Goal: Task Accomplishment & Management: Use online tool/utility

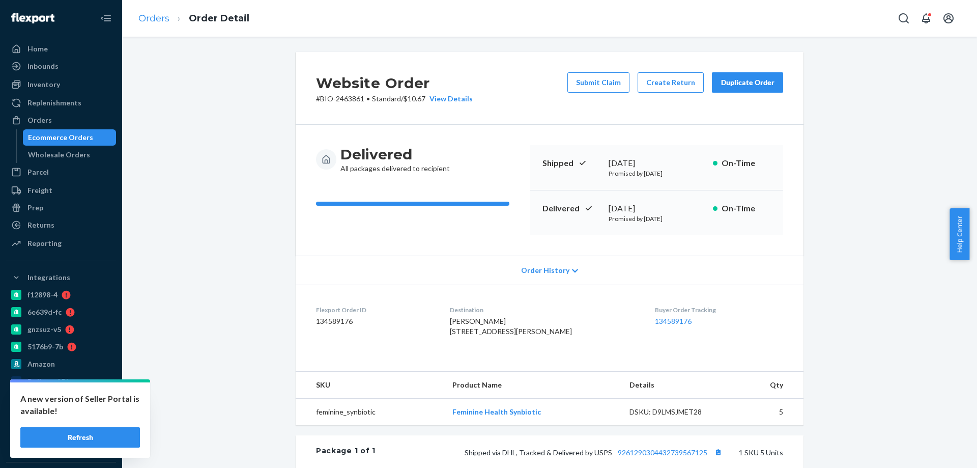
scroll to position [217, 0]
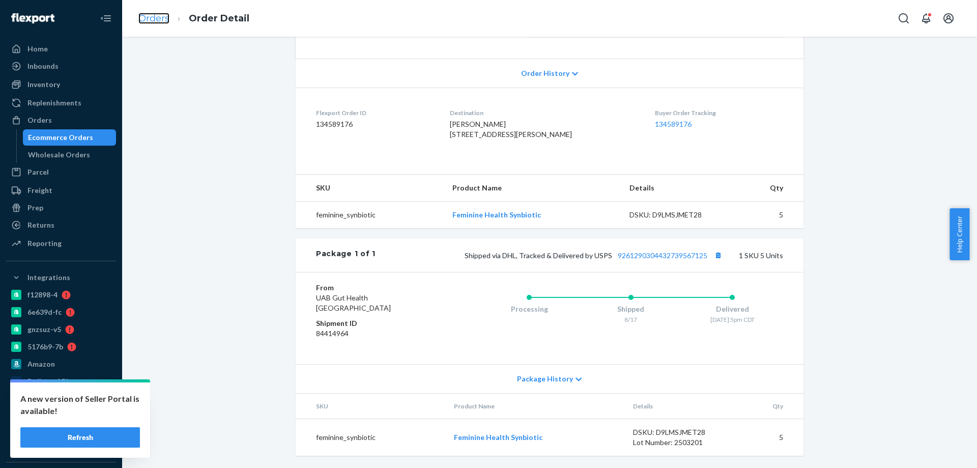
click at [162, 21] on link "Orders" at bounding box center [153, 18] width 31 height 11
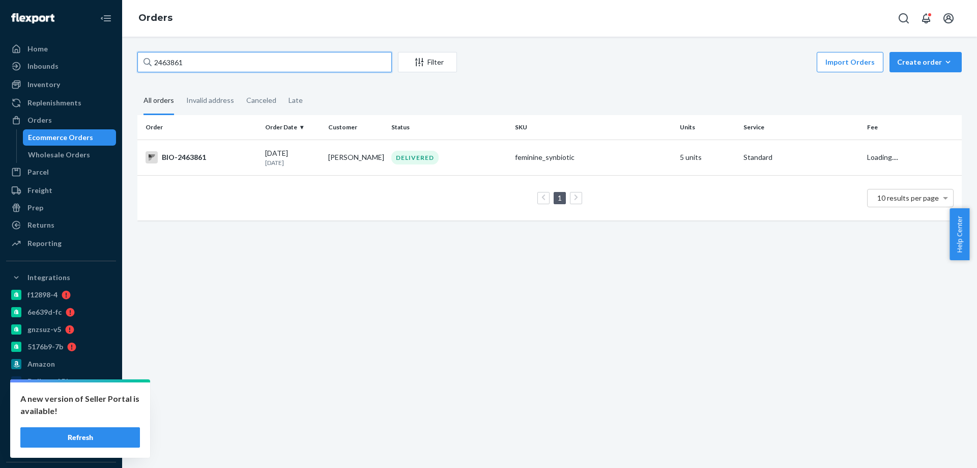
click at [182, 62] on input "2463861" at bounding box center [264, 62] width 254 height 20
paste input "750069"
type input "2750069"
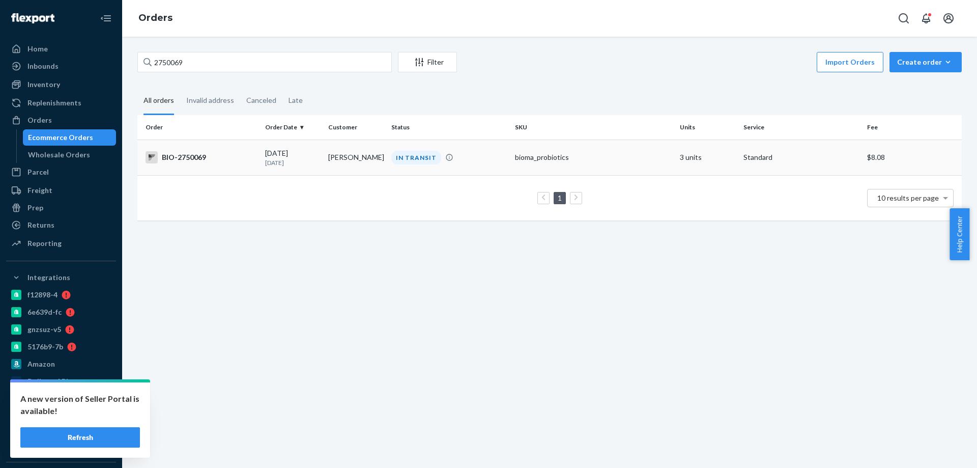
click at [240, 160] on div "BIO-2750069" at bounding box center [200, 157] width 111 height 12
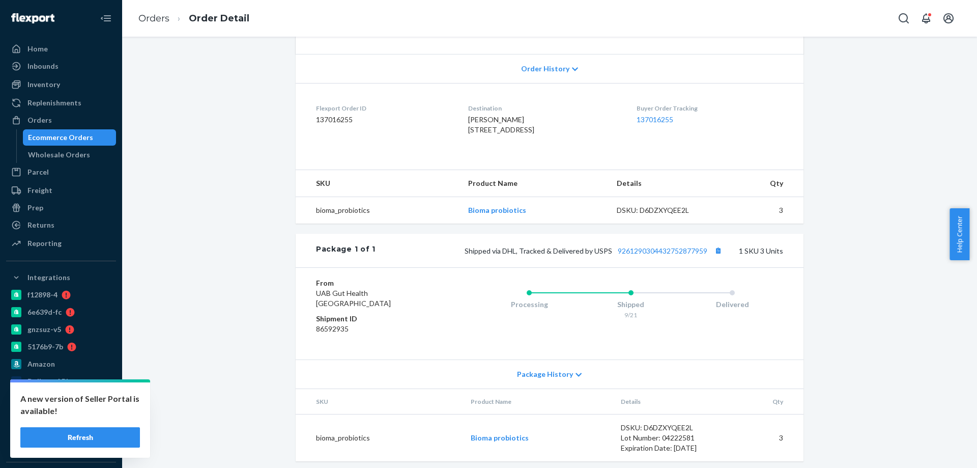
scroll to position [203, 0]
click at [156, 17] on link "Orders" at bounding box center [153, 18] width 31 height 11
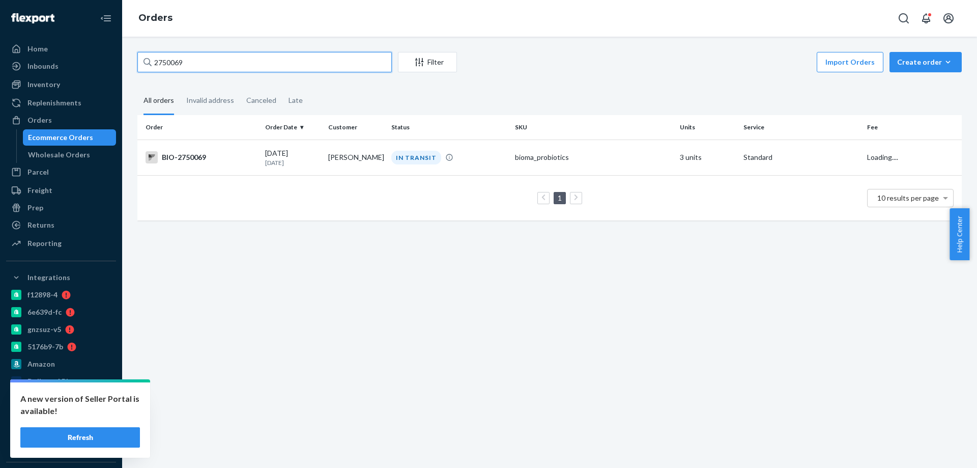
click at [243, 63] on input "2750069" at bounding box center [264, 62] width 254 height 20
paste input "64781"
type input "2764781"
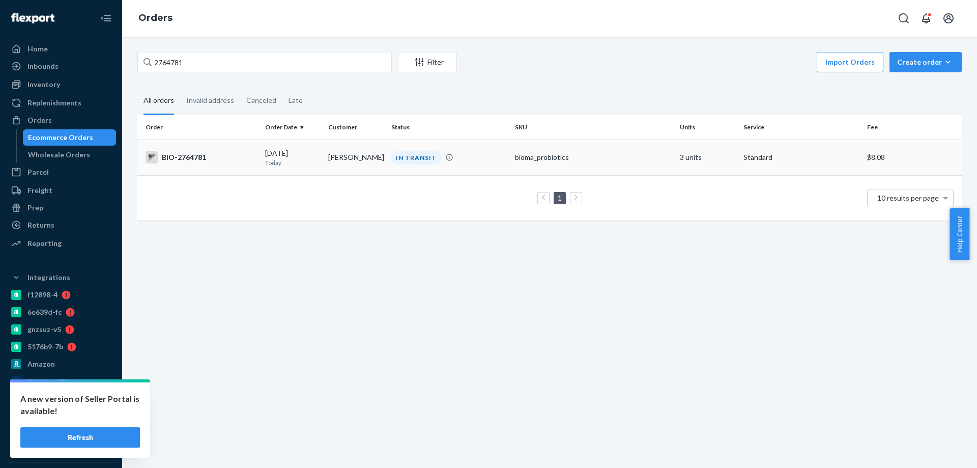
click at [243, 159] on div "BIO-2764781" at bounding box center [200, 157] width 111 height 12
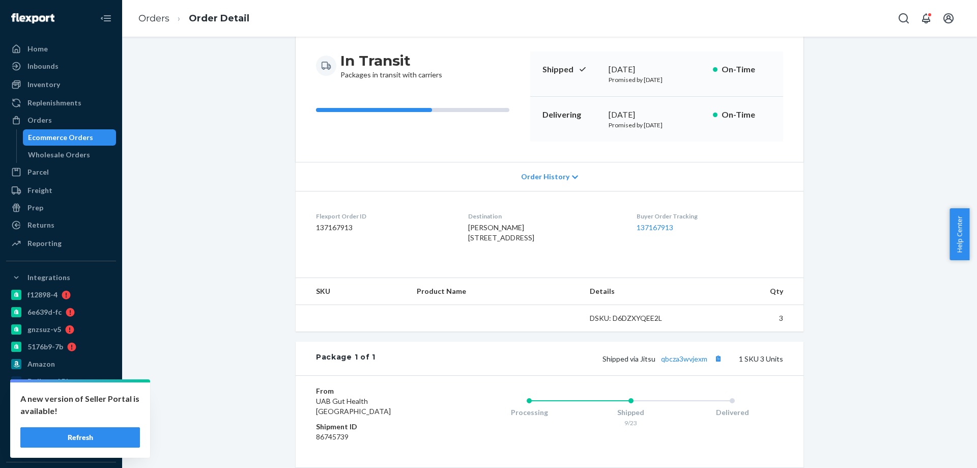
scroll to position [102, 0]
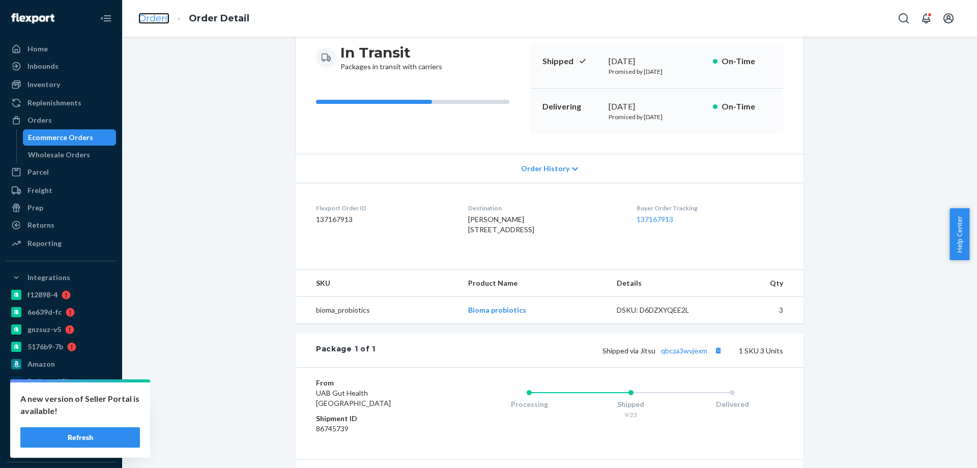
click at [151, 23] on link "Orders" at bounding box center [153, 18] width 31 height 11
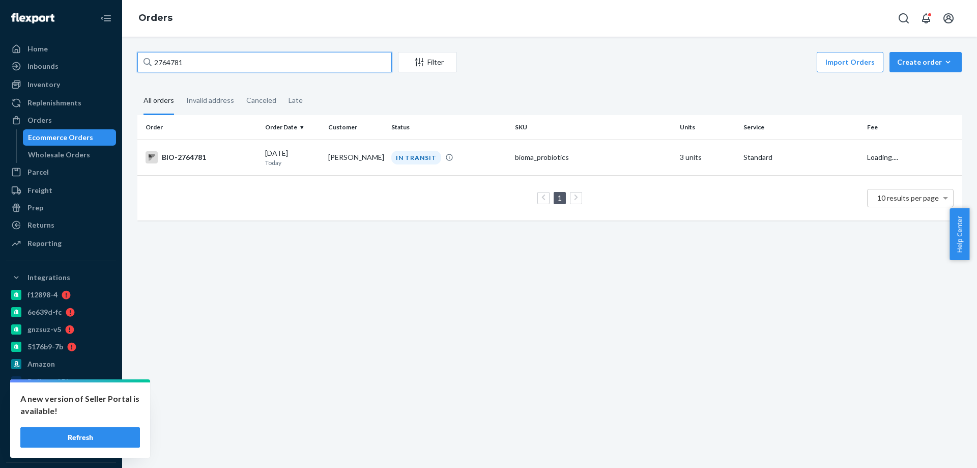
click at [209, 67] on input "2764781" at bounding box center [264, 62] width 254 height 20
paste input "81479"
type input "2781479"
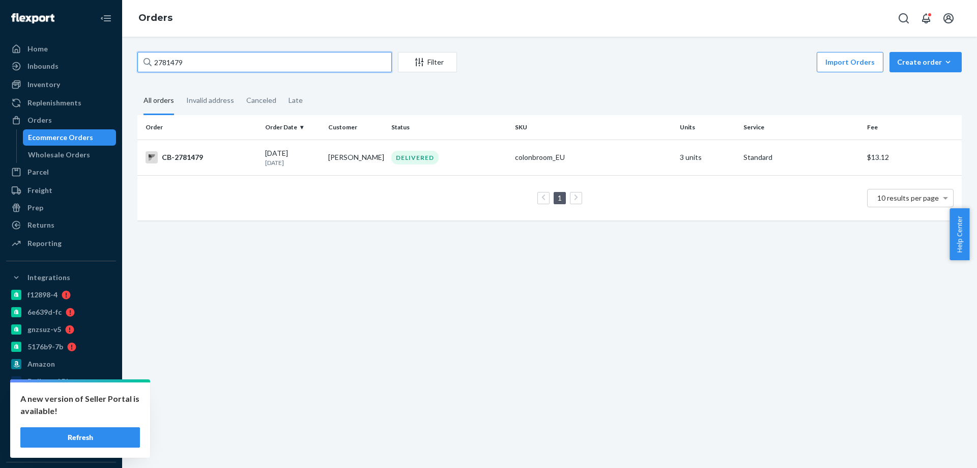
click at [177, 61] on input "2781479" at bounding box center [264, 62] width 254 height 20
click at [204, 63] on input "2781479" at bounding box center [264, 62] width 254 height 20
click at [102, 435] on button "Refresh" at bounding box center [80, 437] width 120 height 20
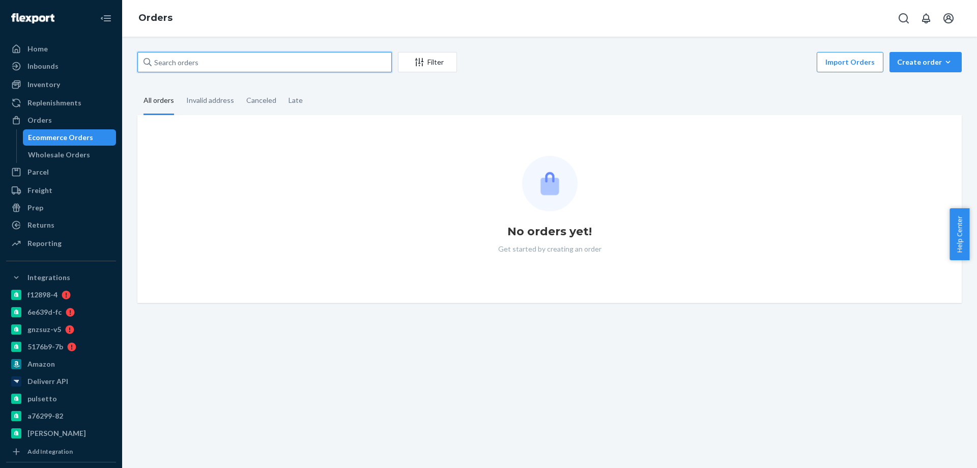
click at [174, 57] on input "text" at bounding box center [264, 62] width 254 height 20
paste input "2710138"
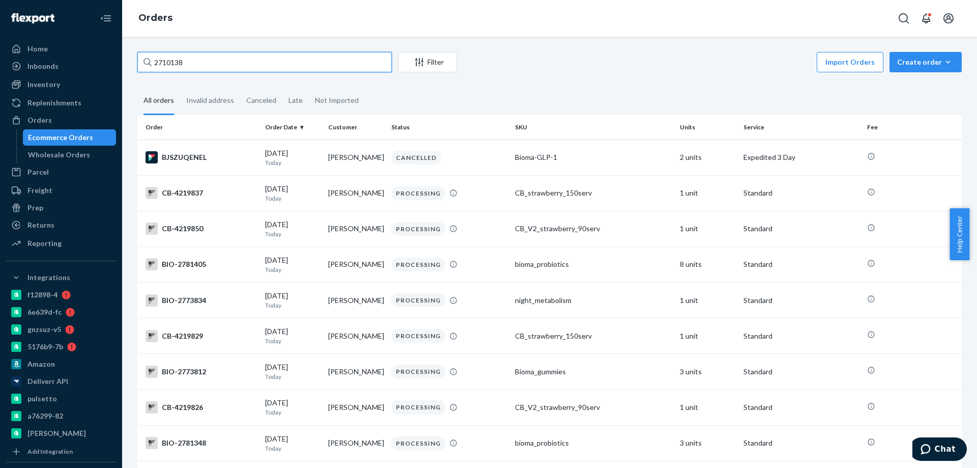
click at [210, 60] on input "2710138" at bounding box center [264, 62] width 254 height 20
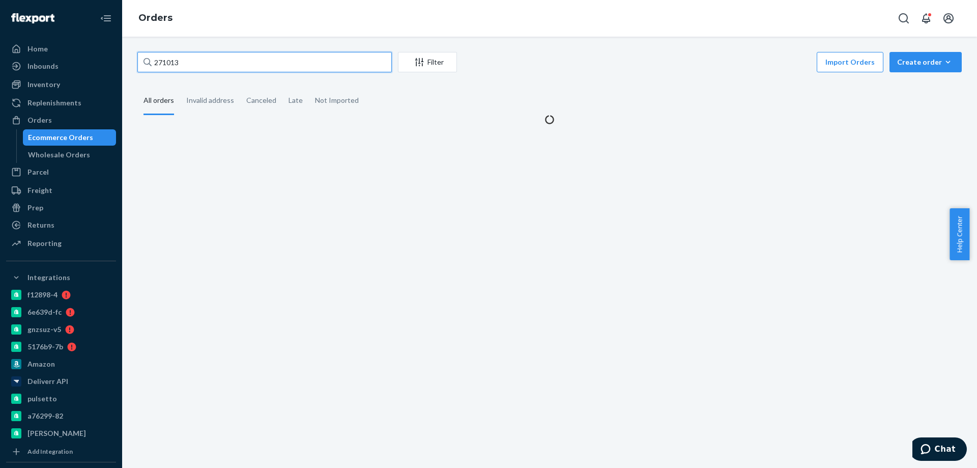
type input "2710138"
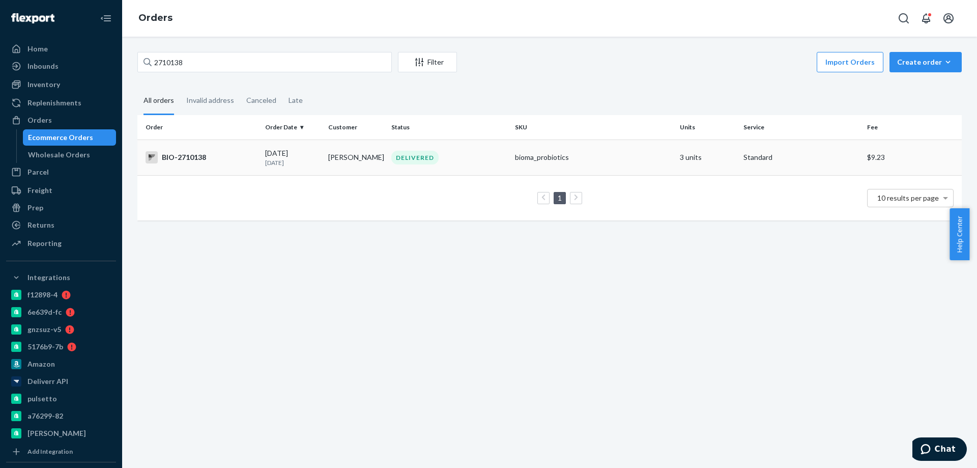
click at [254, 165] on td "BIO-2710138" at bounding box center [199, 157] width 124 height 36
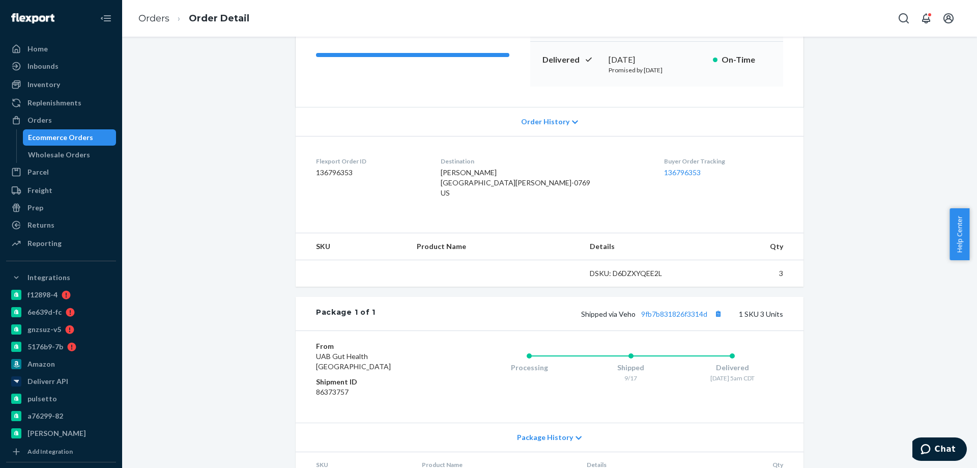
scroll to position [153, 0]
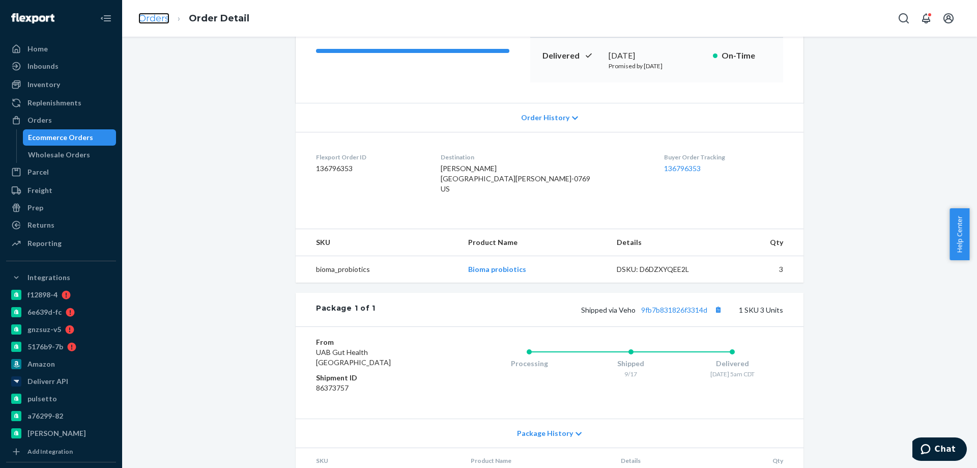
click at [152, 21] on link "Orders" at bounding box center [153, 18] width 31 height 11
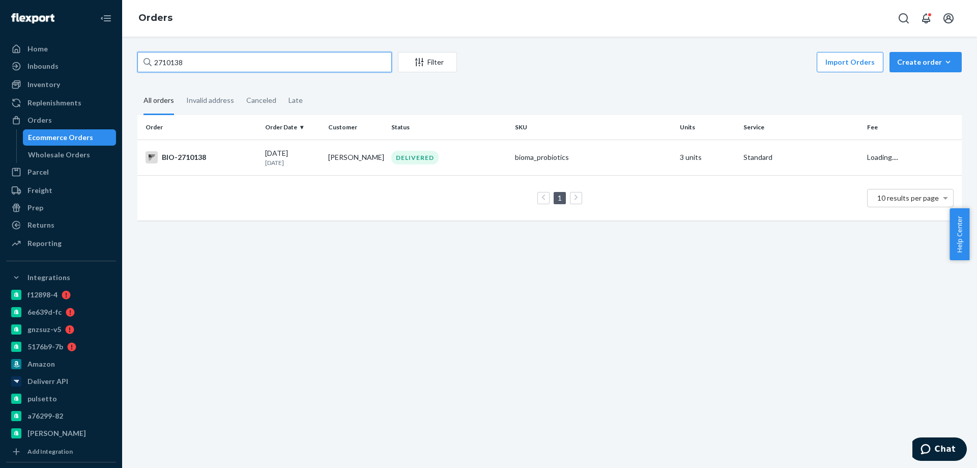
click at [178, 68] on input "2710138" at bounding box center [264, 62] width 254 height 20
paste input "438842"
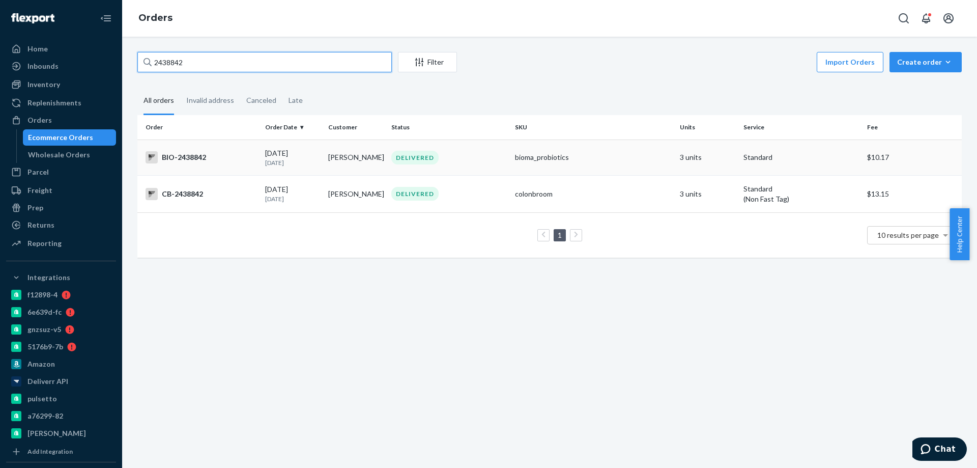
type input "2438842"
click at [229, 156] on div "BIO-2438842" at bounding box center [200, 157] width 111 height 12
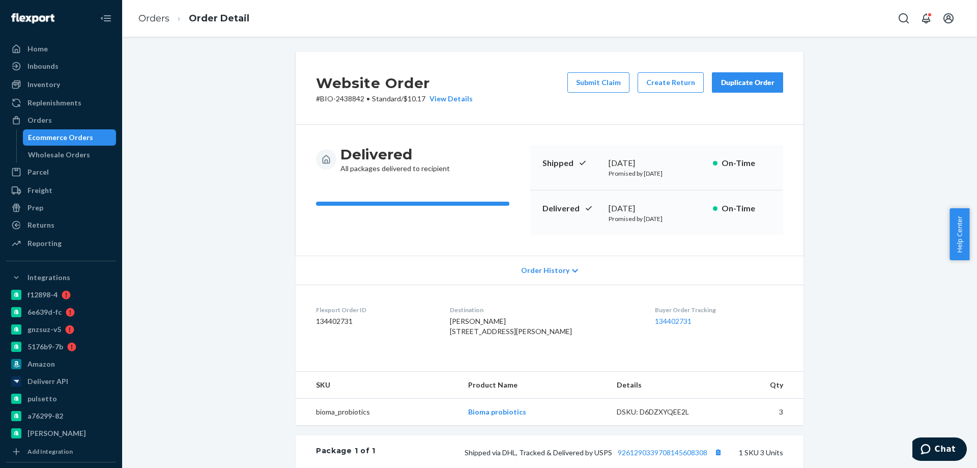
scroll to position [203, 0]
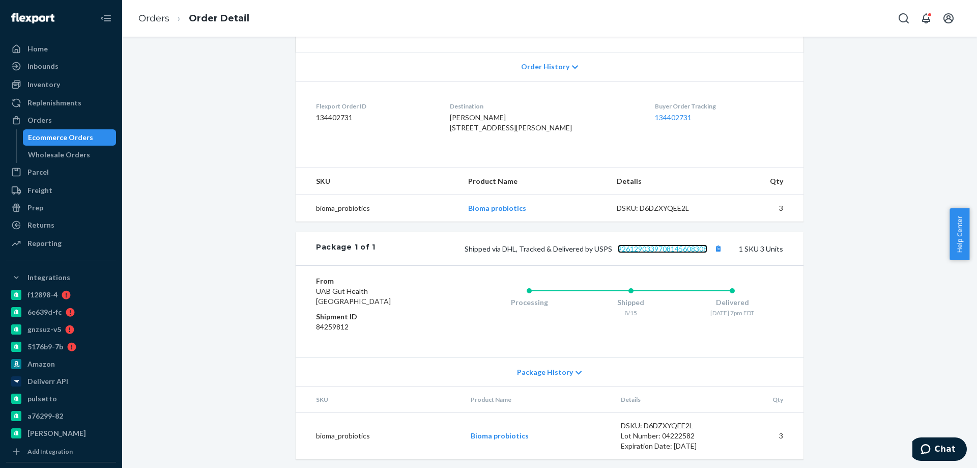
click at [658, 253] on link "9261290339708145608308" at bounding box center [663, 248] width 90 height 9
click at [153, 17] on link "Orders" at bounding box center [153, 18] width 31 height 11
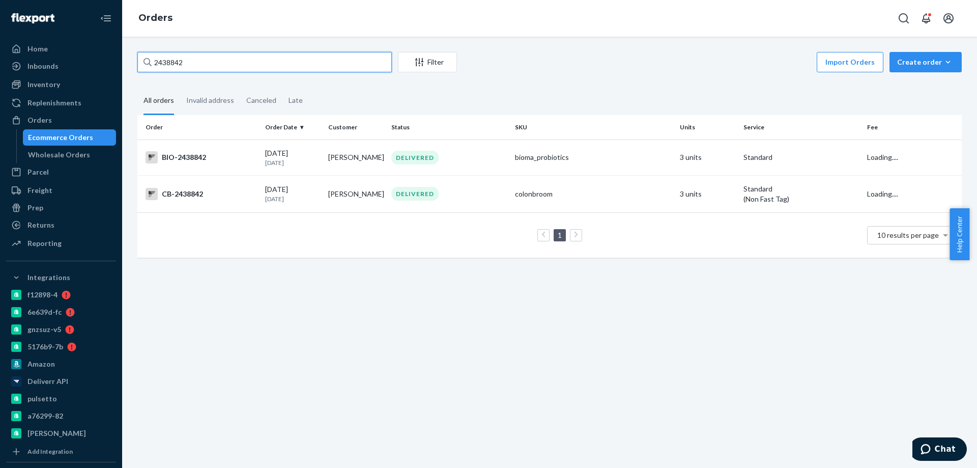
click at [190, 68] on input "2438842" at bounding box center [264, 62] width 254 height 20
paste input "98061"
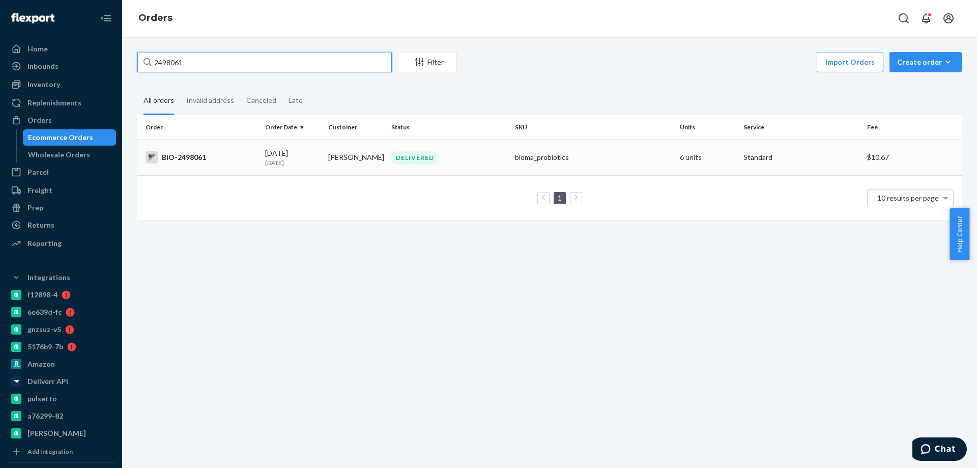
type input "2498061"
click at [267, 151] on div "[DATE] [DATE]" at bounding box center [292, 157] width 55 height 19
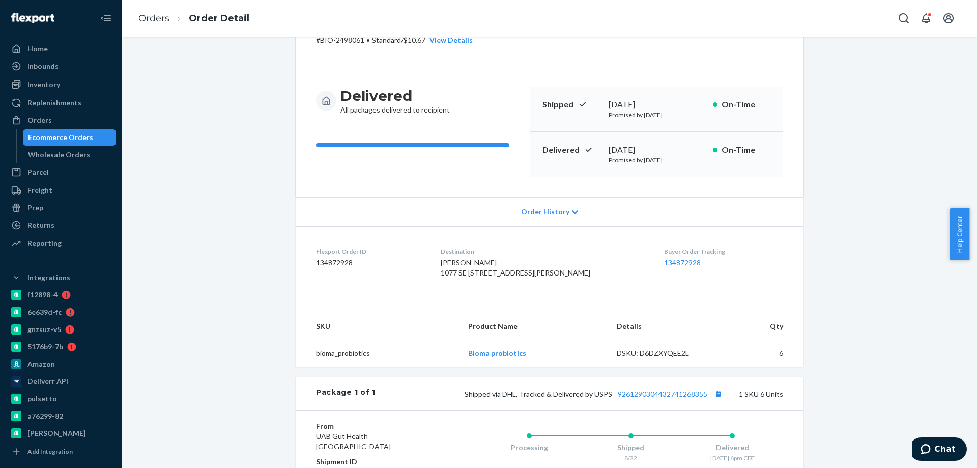
scroll to position [153, 0]
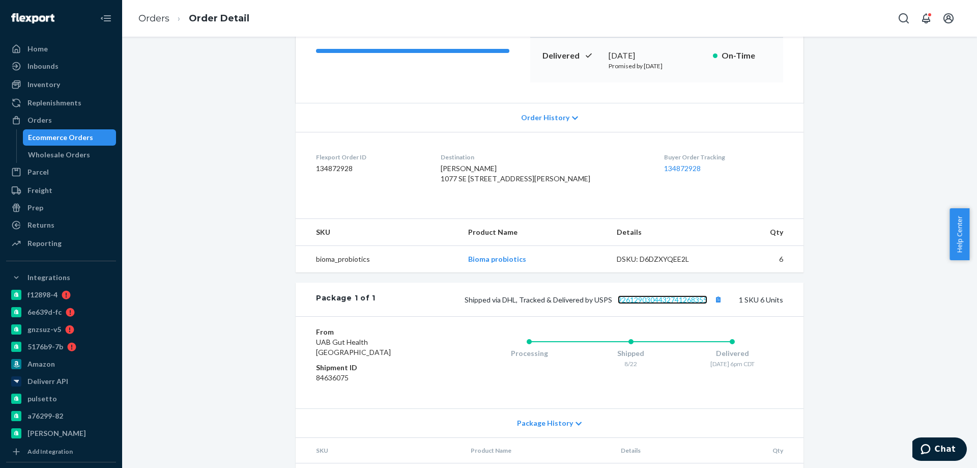
click at [674, 304] on link "9261290304432741268355" at bounding box center [663, 299] width 90 height 9
click at [155, 20] on link "Orders" at bounding box center [153, 18] width 31 height 11
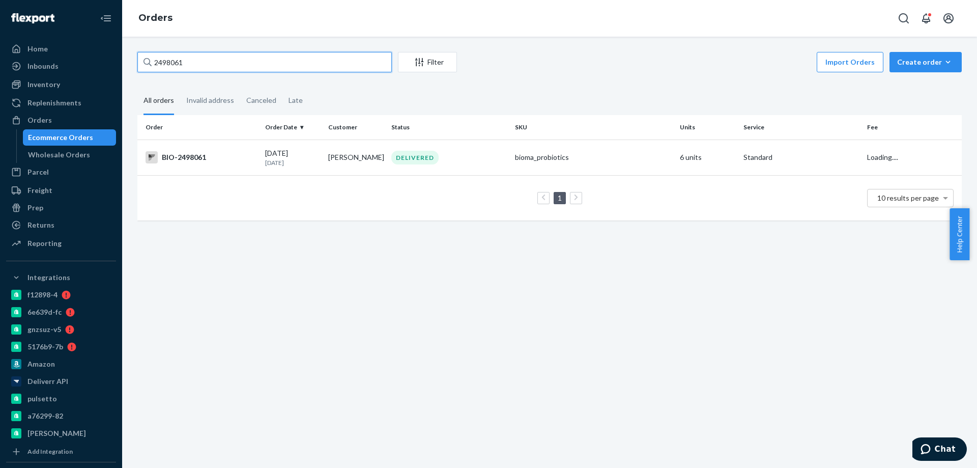
click at [202, 57] on input "2498061" at bounding box center [264, 62] width 254 height 20
paste input "765487"
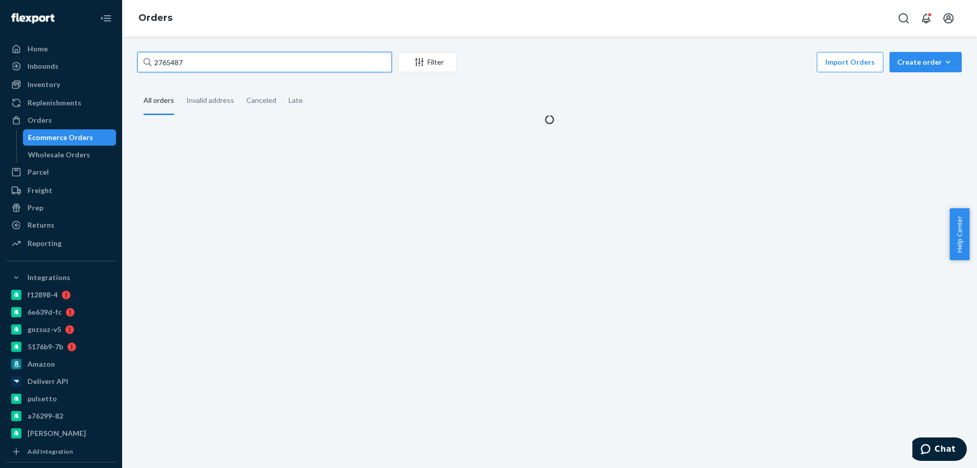
type input "2765487"
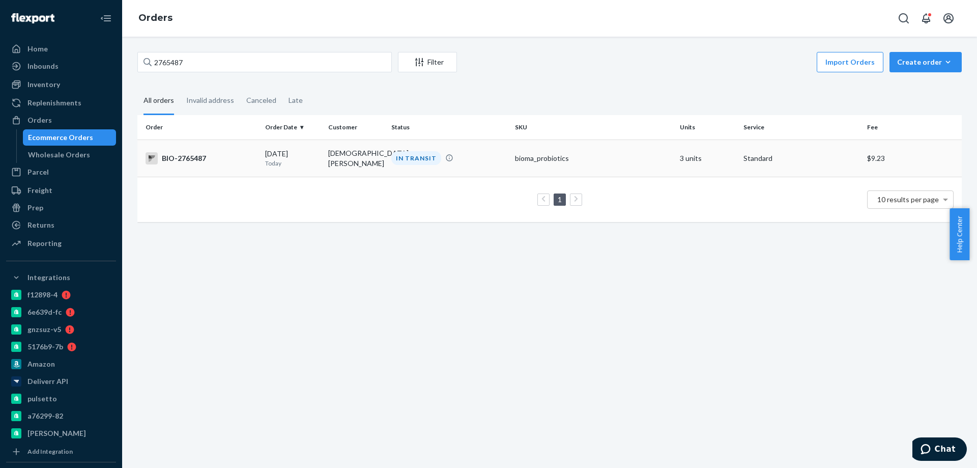
click at [224, 164] on td "BIO-2765487" at bounding box center [199, 157] width 124 height 37
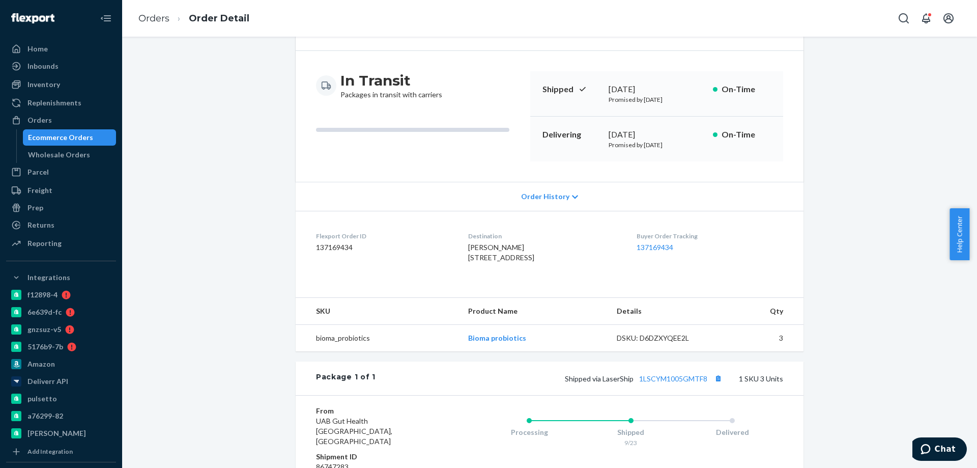
scroll to position [153, 0]
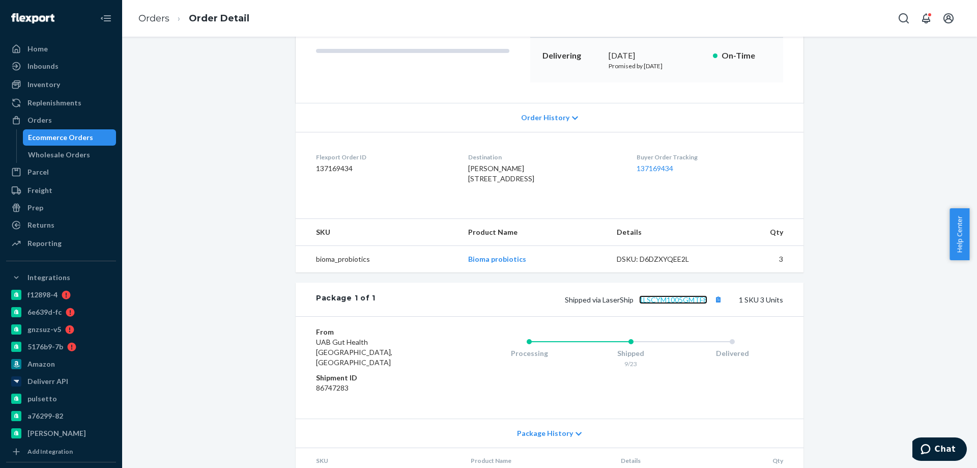
click at [661, 304] on link "1LSCYM1005GMTF8" at bounding box center [673, 299] width 68 height 9
click at [166, 14] on link "Orders" at bounding box center [153, 18] width 31 height 11
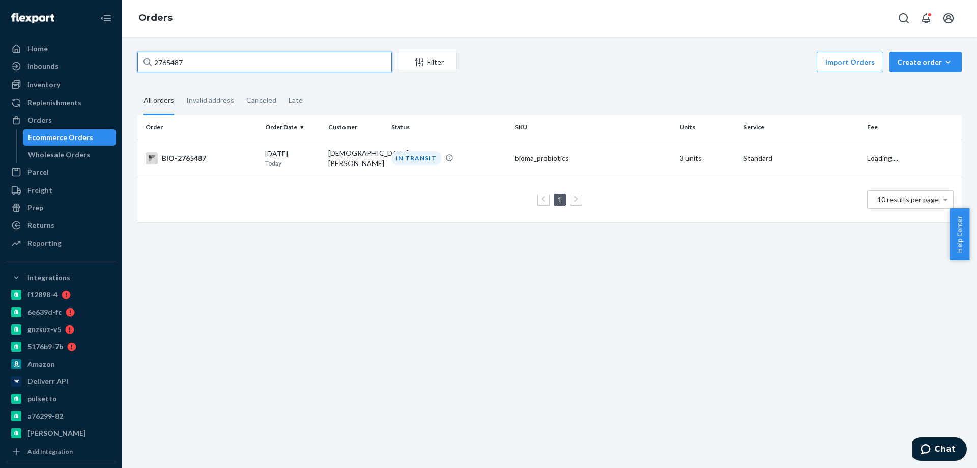
click at [213, 61] on input "2765487" at bounding box center [264, 62] width 254 height 20
paste input "322661"
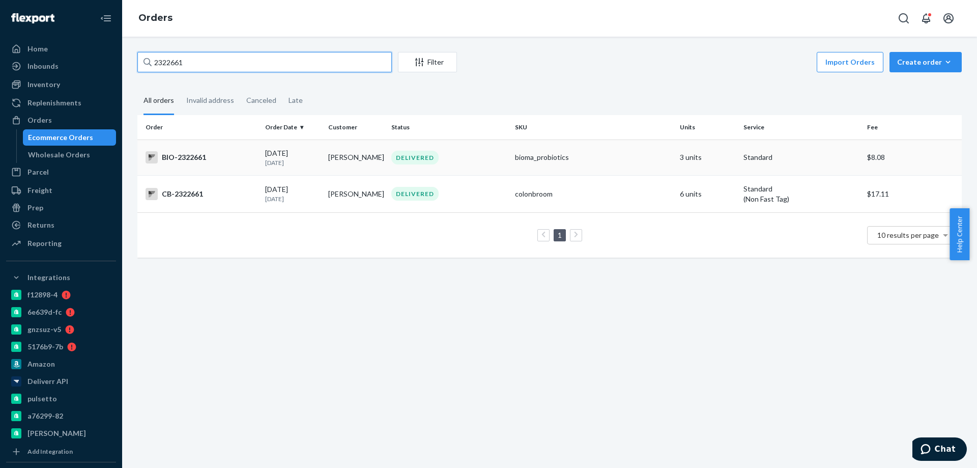
type input "2322661"
click at [235, 156] on div "BIO-2322661" at bounding box center [200, 157] width 111 height 12
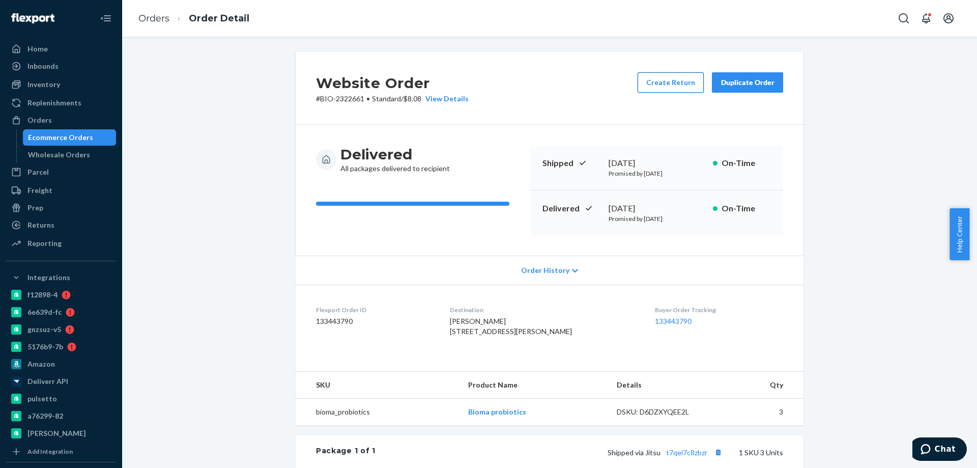
click at [667, 87] on button "Create Return" at bounding box center [670, 82] width 66 height 20
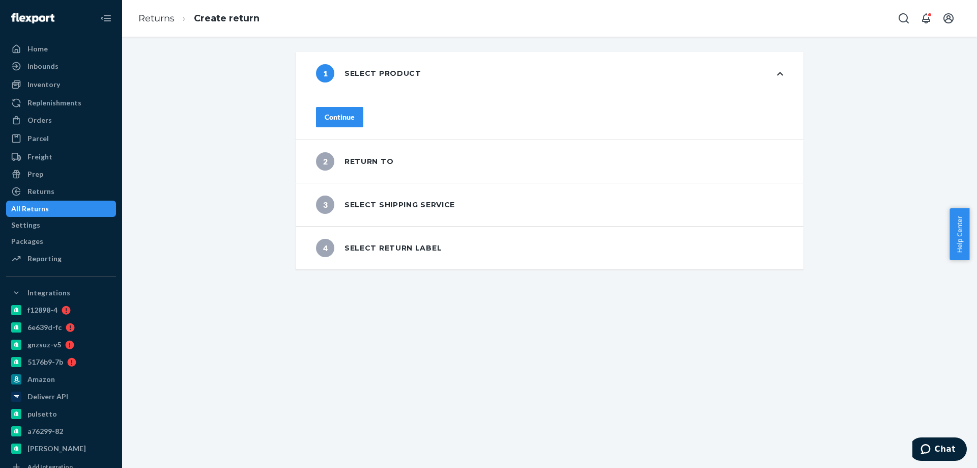
click at [355, 112] on div "Continue" at bounding box center [340, 117] width 30 height 10
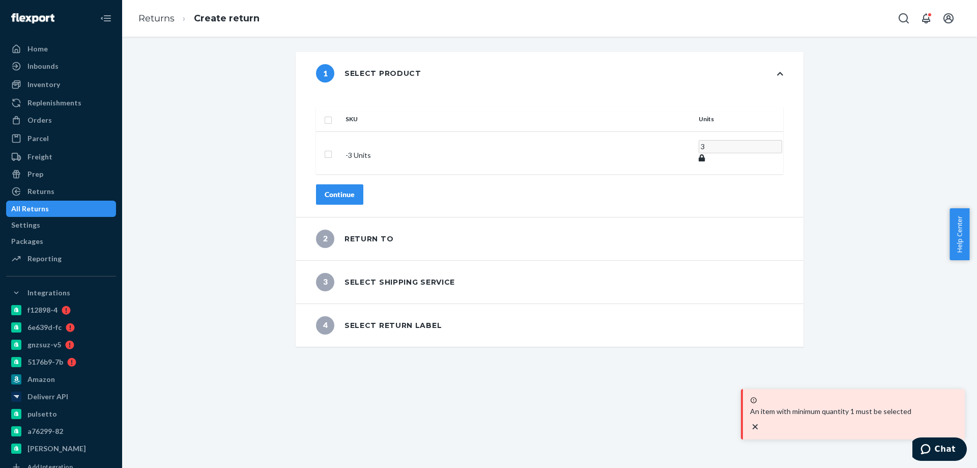
click at [332, 113] on input "checkbox" at bounding box center [328, 118] width 8 height 11
checkbox input "true"
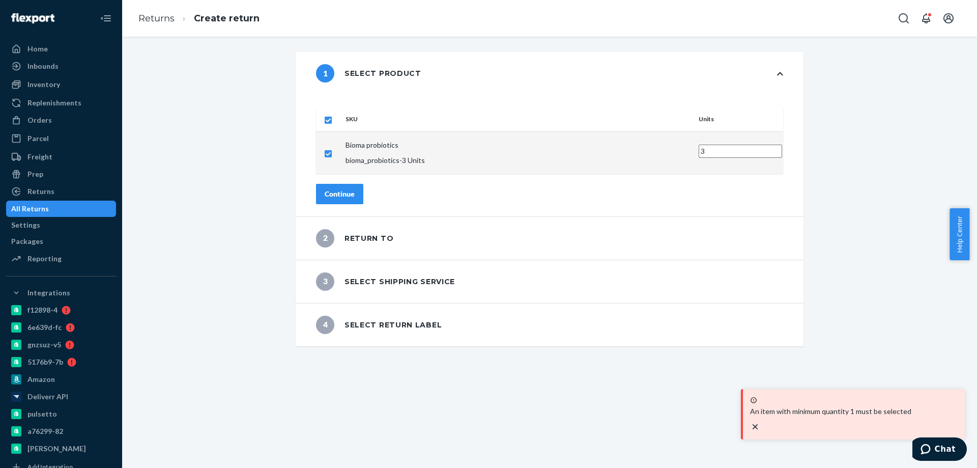
click at [355, 189] on div "Continue" at bounding box center [340, 194] width 30 height 10
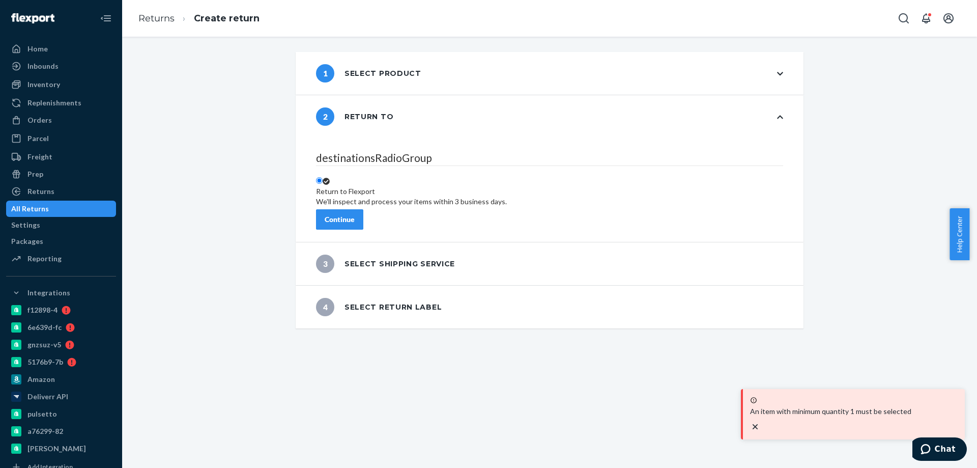
click at [355, 214] on div "Continue" at bounding box center [340, 219] width 30 height 10
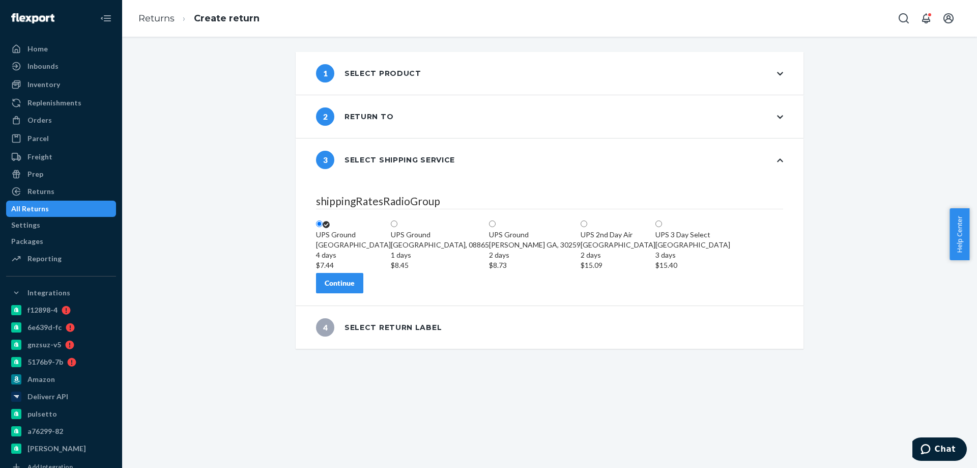
click at [363, 293] on button "Continue" at bounding box center [339, 283] width 47 height 20
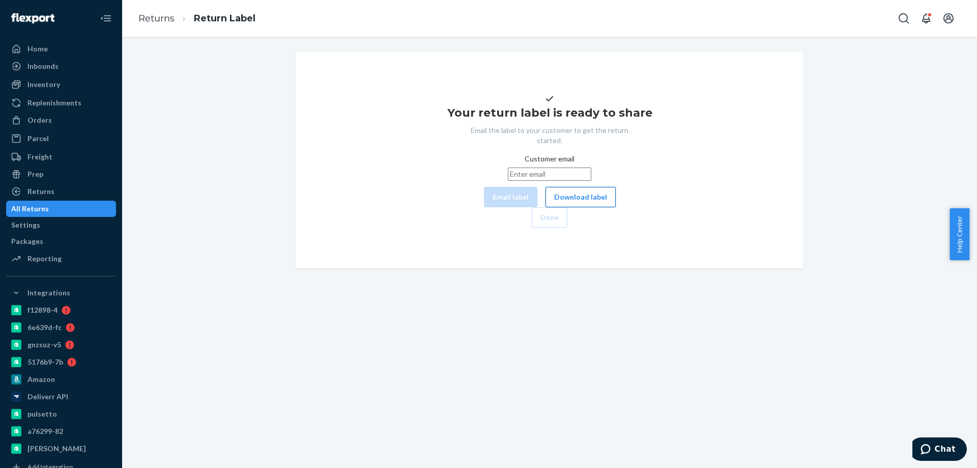
click at [545, 207] on button "Download label" at bounding box center [580, 197] width 70 height 20
